Goal: Transaction & Acquisition: Purchase product/service

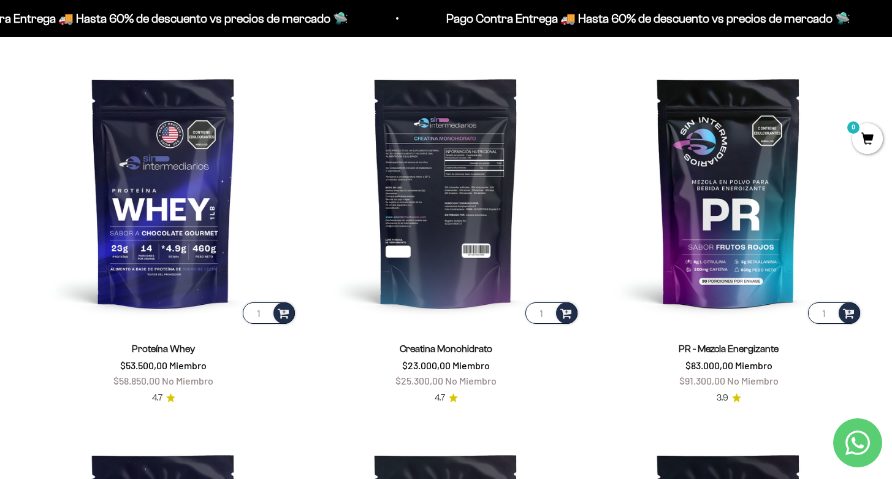
scroll to position [483, 0]
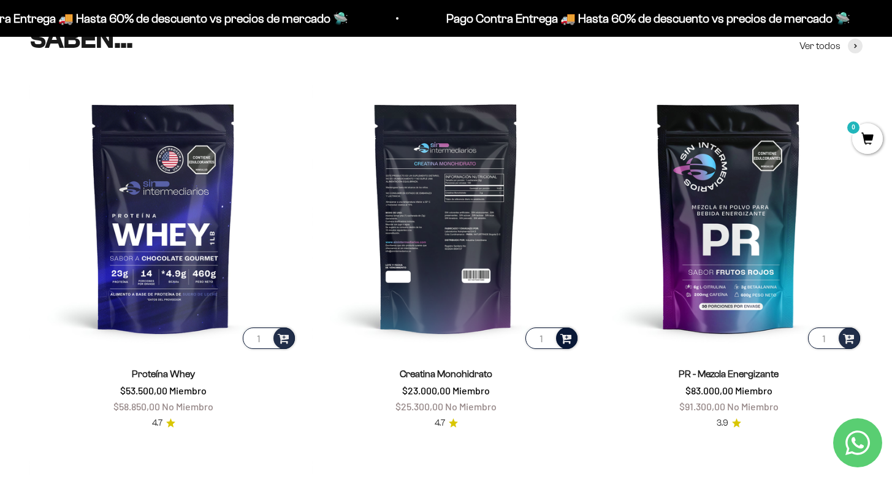
click at [567, 334] on span at bounding box center [566, 337] width 12 height 14
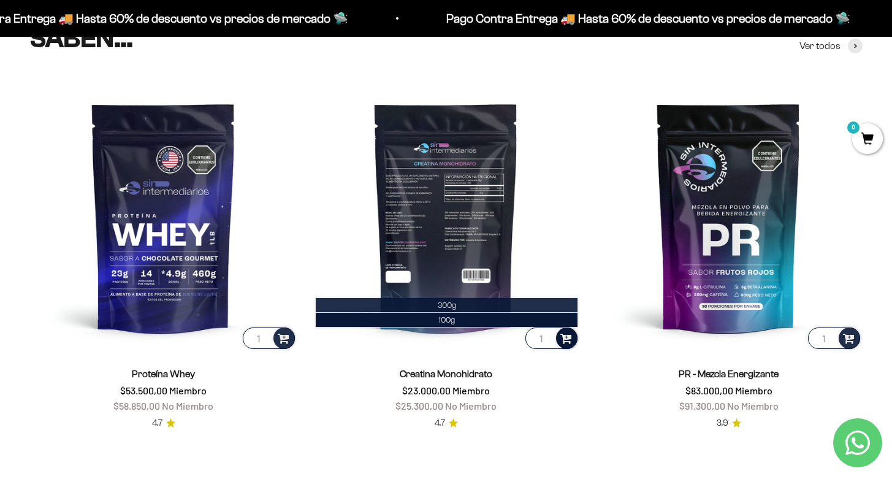
click at [449, 303] on span "300g" at bounding box center [447, 304] width 18 height 9
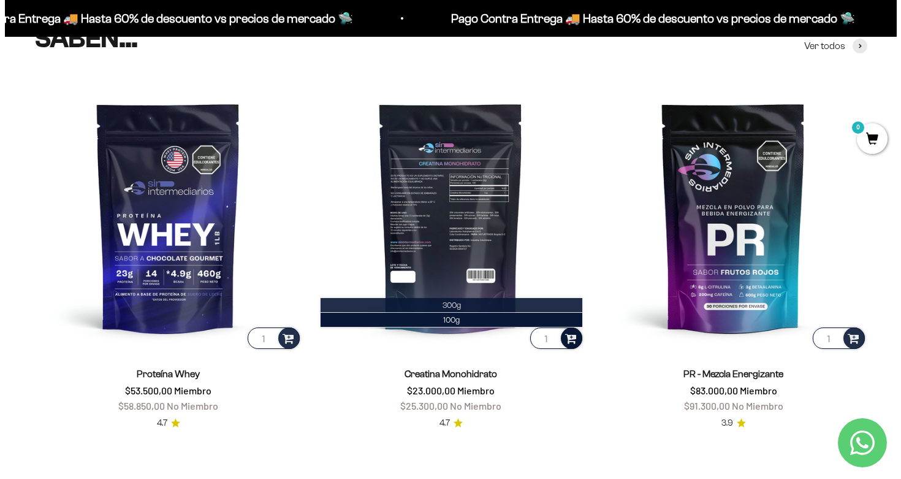
scroll to position [486, 0]
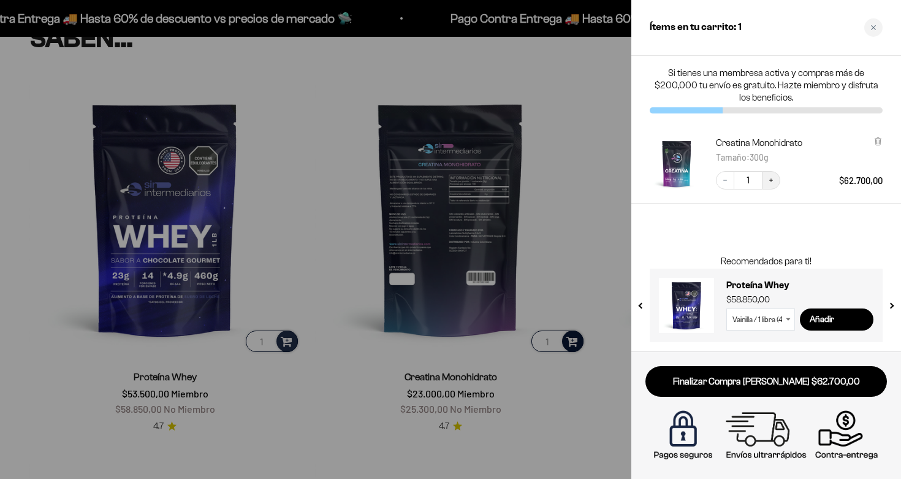
click at [771, 181] on icon "Increase quantity" at bounding box center [771, 180] width 7 height 7
click at [725, 181] on icon "Decrease quantity" at bounding box center [725, 180] width 7 height 7
click at [722, 183] on icon "Decrease quantity" at bounding box center [725, 180] width 7 height 7
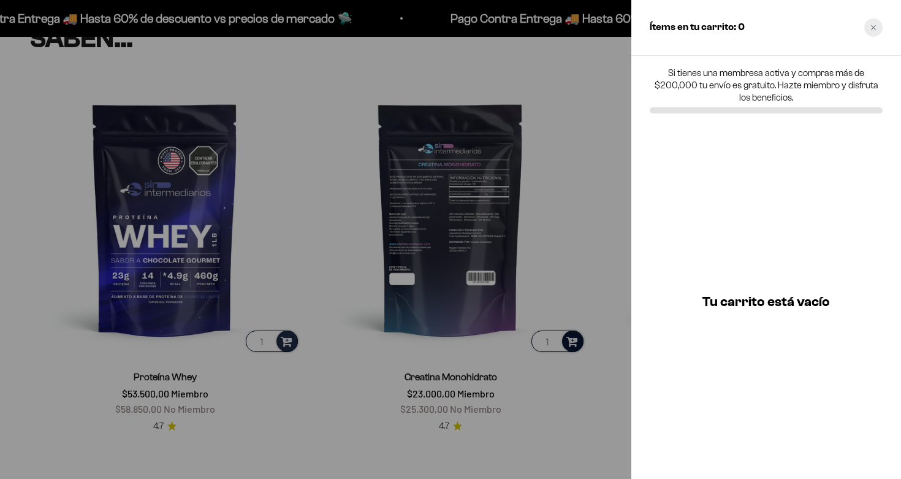
click at [874, 28] on icon "Close cart" at bounding box center [873, 27] width 5 height 5
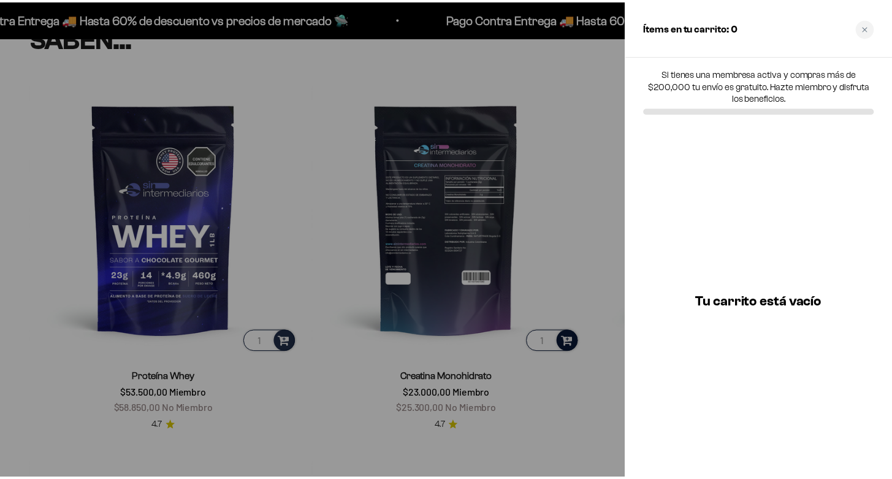
scroll to position [483, 0]
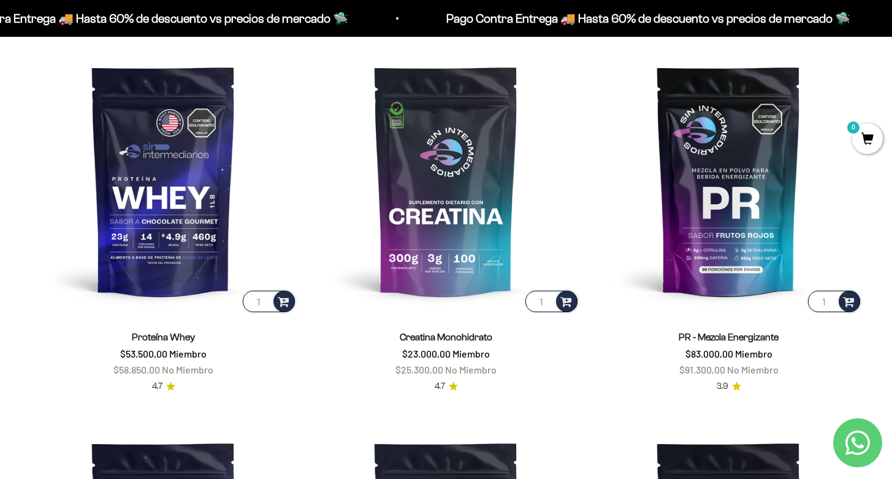
scroll to position [519, 0]
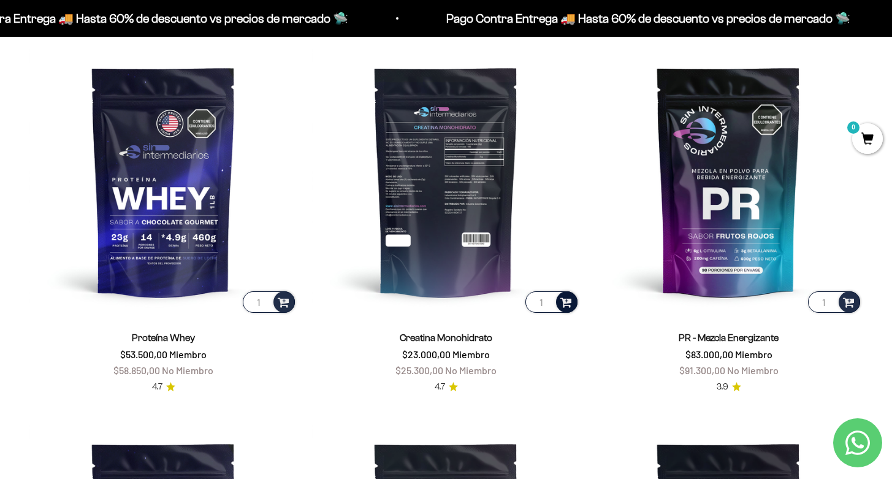
click at [564, 306] on span at bounding box center [566, 301] width 12 height 14
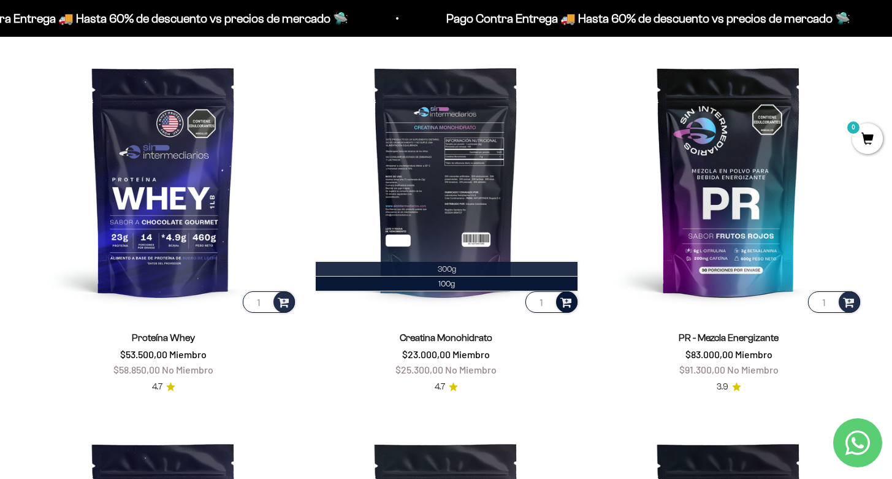
click at [470, 266] on li "300g" at bounding box center [447, 269] width 262 height 15
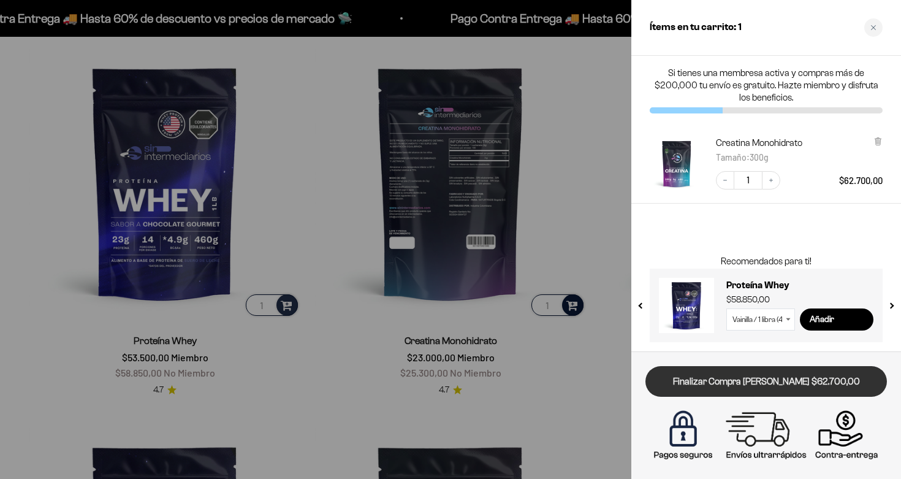
scroll to position [522, 0]
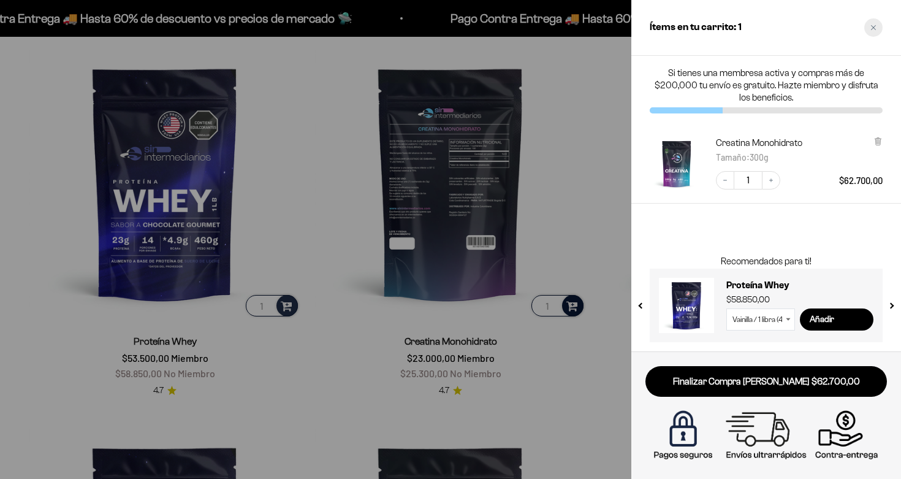
click at [879, 28] on div "Close cart" at bounding box center [874, 27] width 18 height 18
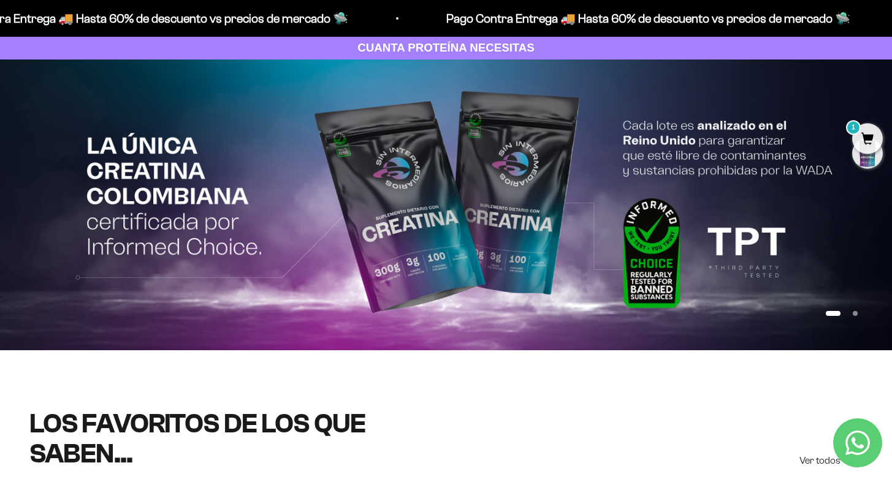
scroll to position [1, 0]
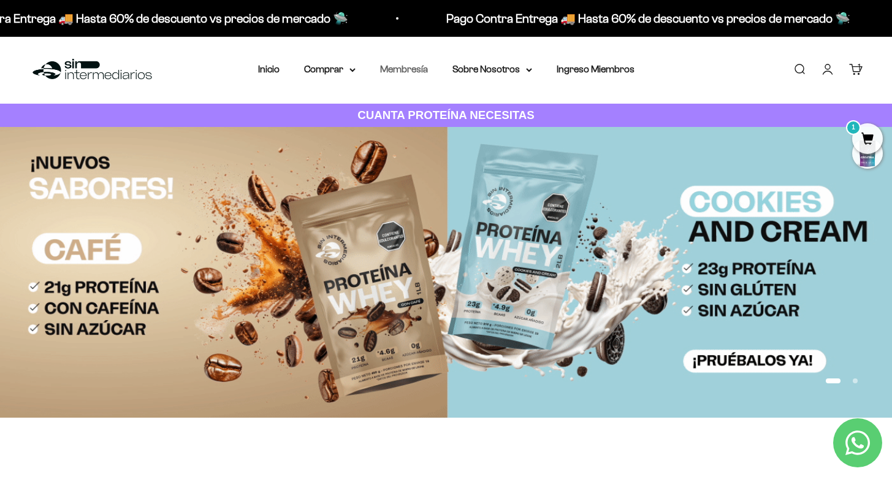
click at [417, 67] on link "Membresía" at bounding box center [404, 69] width 48 height 10
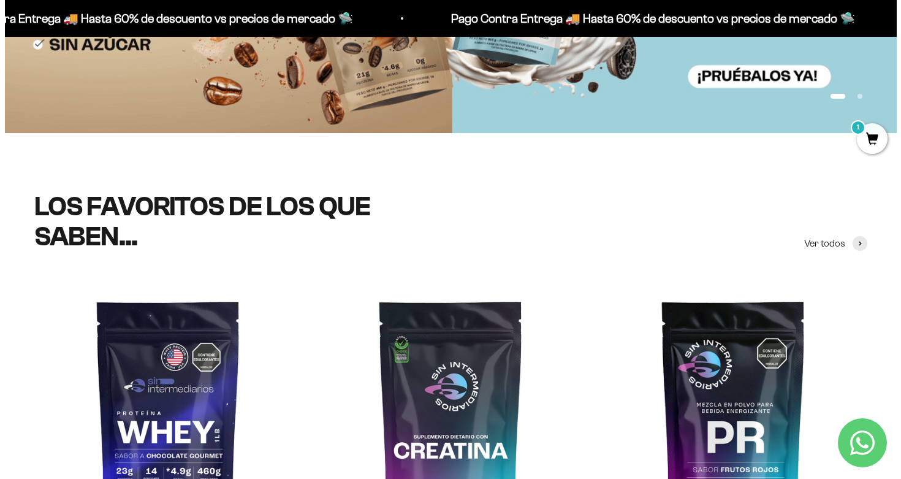
scroll to position [298, 0]
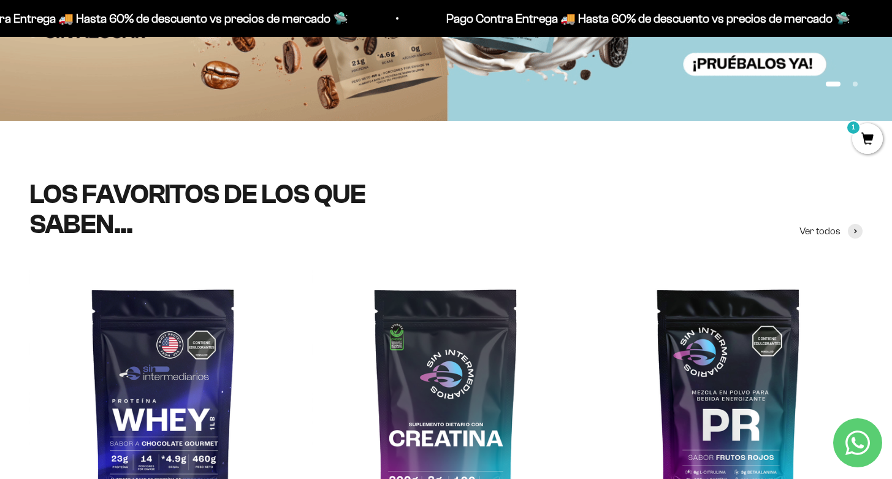
click at [866, 145] on span "1" at bounding box center [867, 138] width 31 height 31
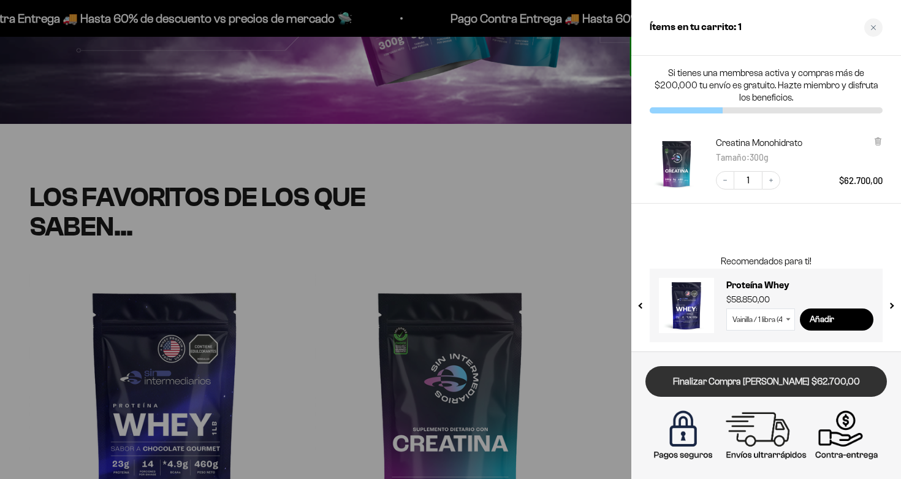
click at [805, 380] on link "Finalizar Compra [PERSON_NAME] $62.700,00" at bounding box center [767, 381] width 242 height 31
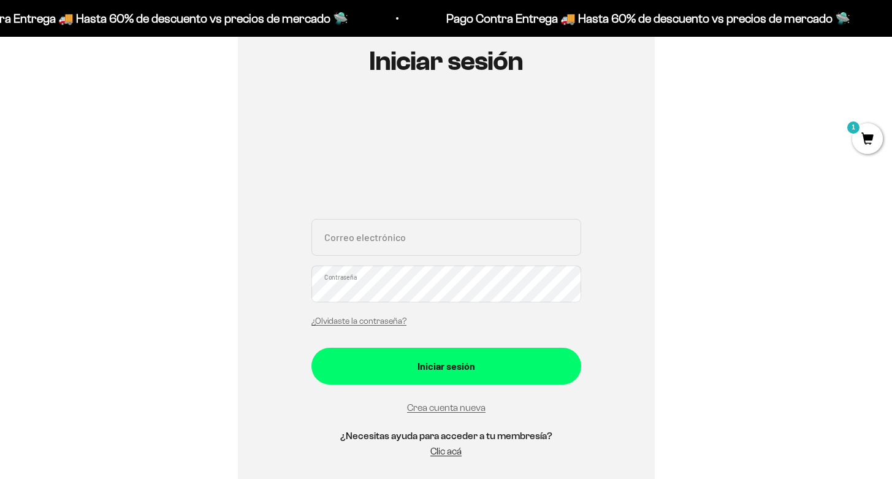
scroll to position [141, 0]
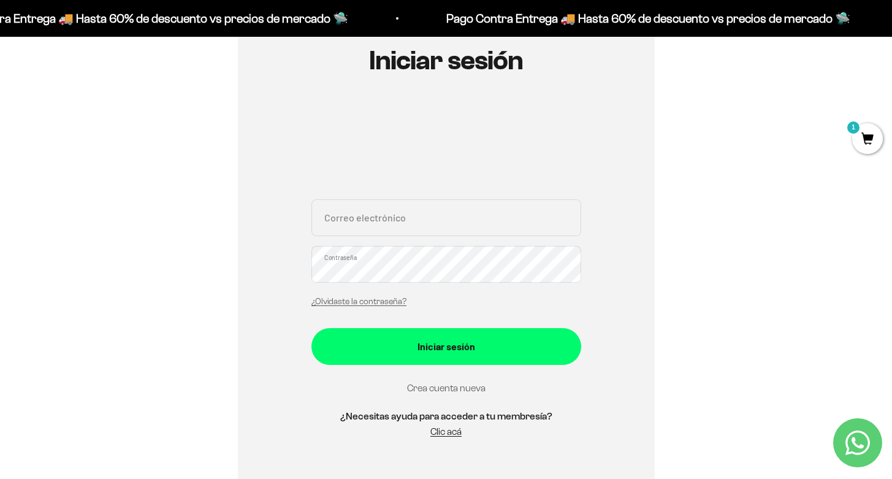
click at [460, 389] on link "Crea cuenta nueva" at bounding box center [446, 388] width 78 height 10
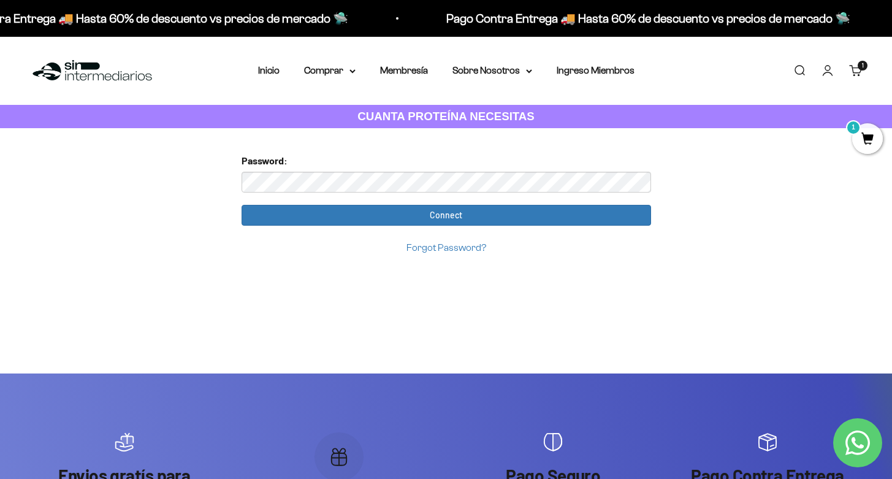
click at [288, 166] on protonpass-control-4bfb at bounding box center [288, 161] width 0 height 12
click at [806, 71] on link "Buscar" at bounding box center [799, 70] width 13 height 13
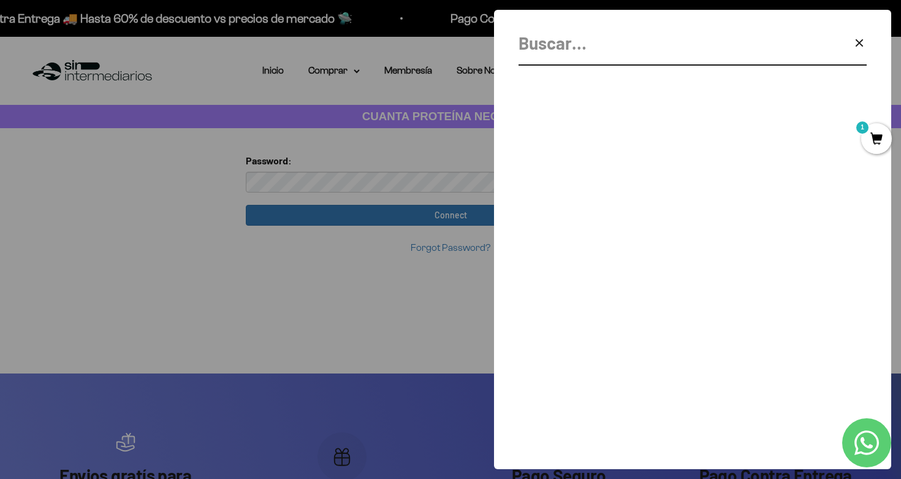
click at [861, 39] on icon "button" at bounding box center [859, 43] width 15 height 15
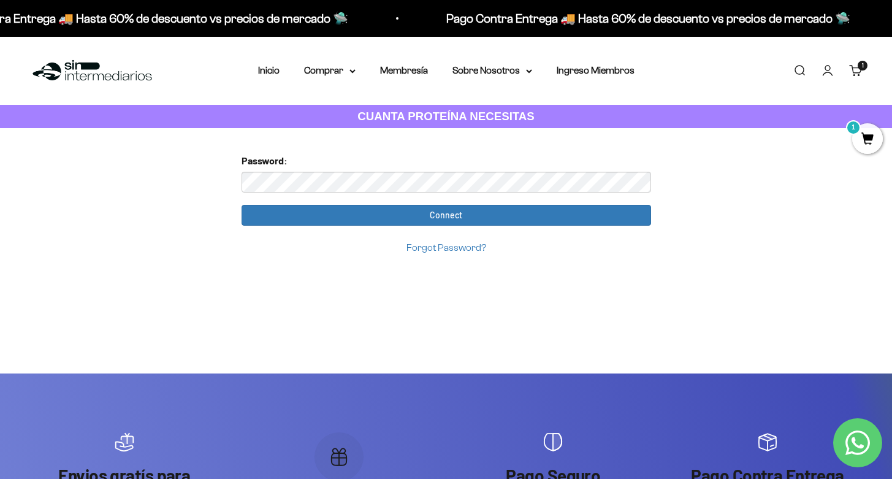
click at [826, 77] on link "Iniciar sesión" at bounding box center [827, 70] width 13 height 13
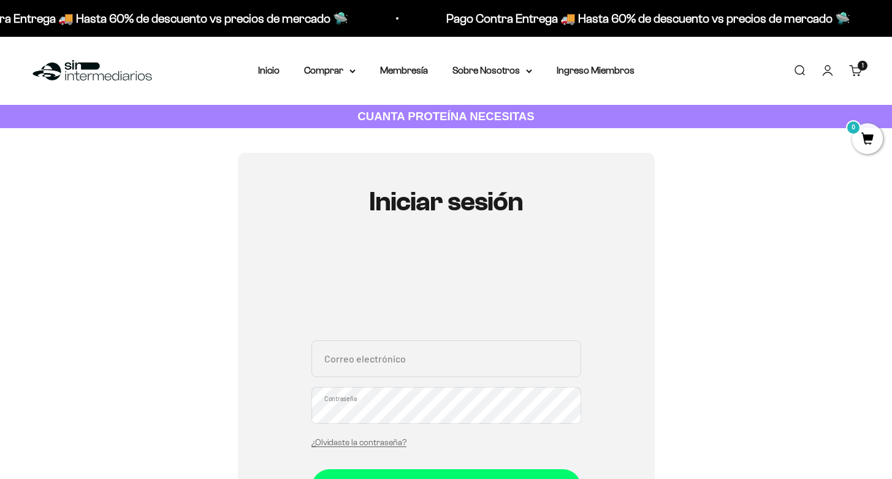
scroll to position [74, 0]
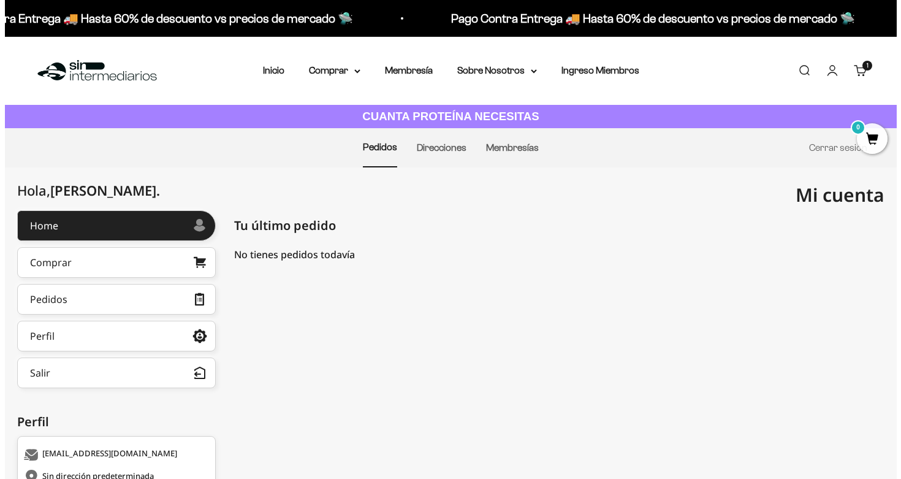
scroll to position [1, 0]
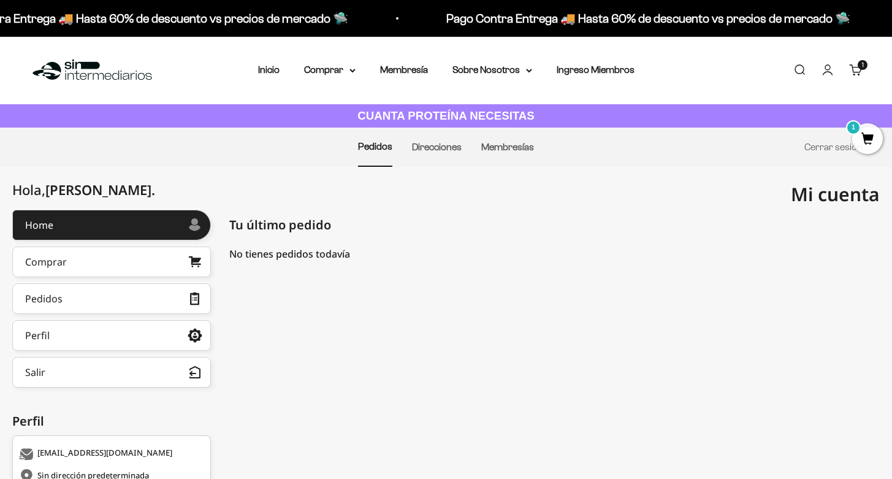
click at [876, 136] on span "1" at bounding box center [867, 138] width 31 height 31
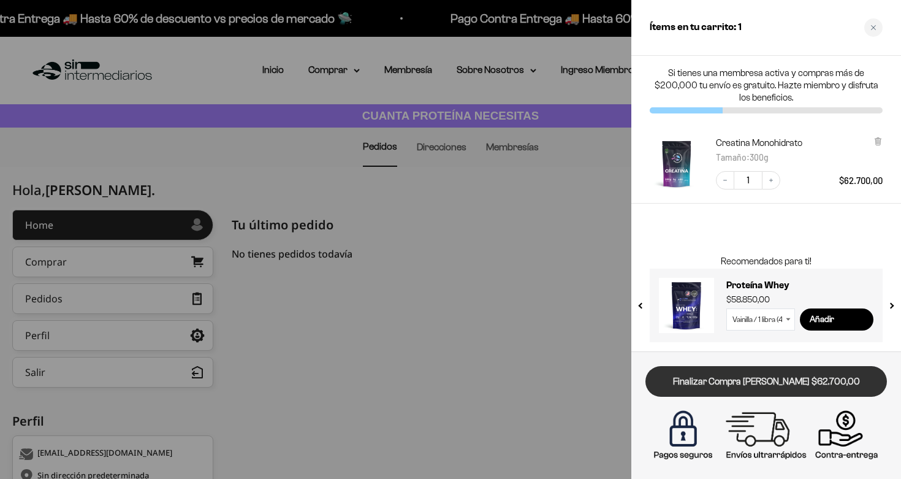
click at [806, 375] on link "Finalizar Compra [PERSON_NAME] $62.700,00" at bounding box center [767, 381] width 242 height 31
